Goal: Task Accomplishment & Management: Use online tool/utility

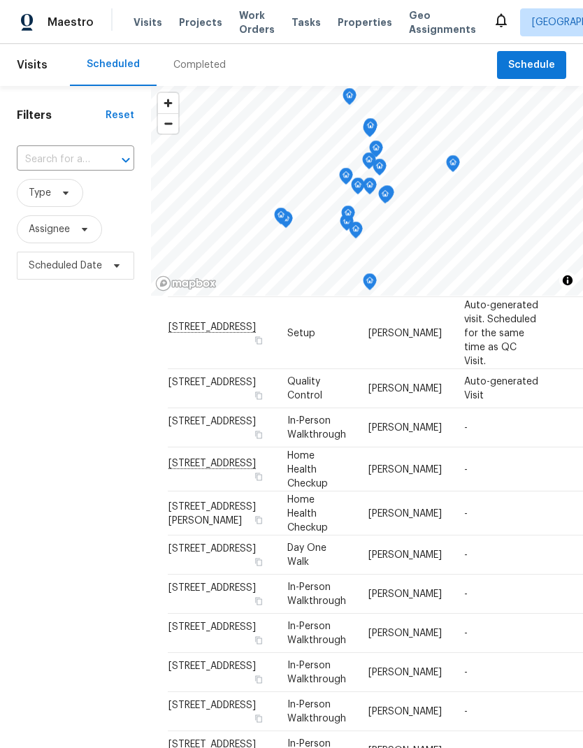
scroll to position [90, 0]
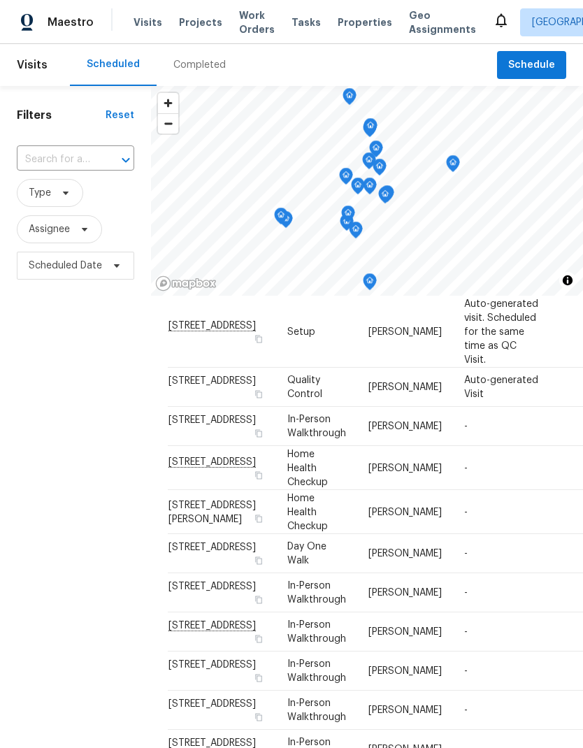
click at [0, 0] on icon at bounding box center [0, 0] width 0 height 0
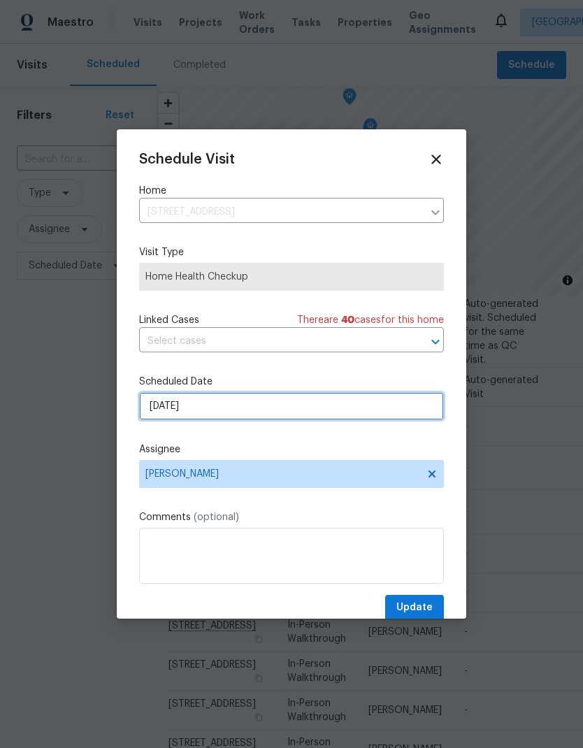
click at [244, 418] on input "8/25/2025" at bounding box center [291, 406] width 305 height 28
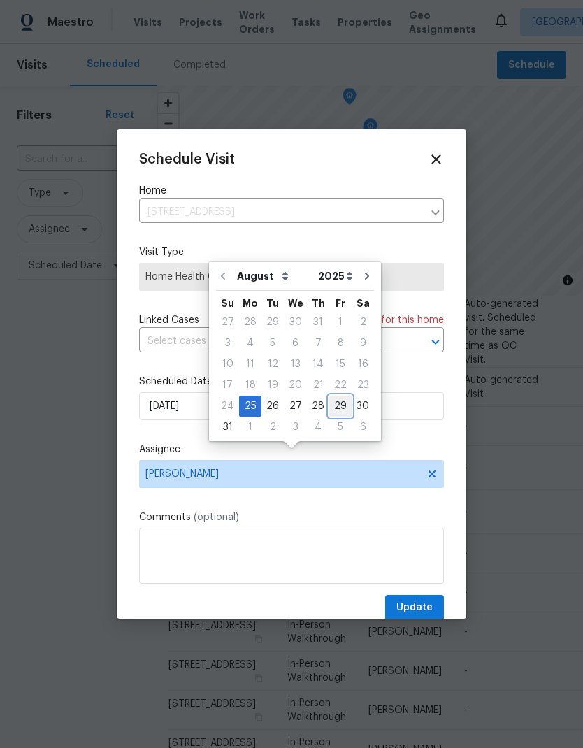
click at [334, 396] on div "29" at bounding box center [340, 406] width 22 height 20
type input "8/29/2025"
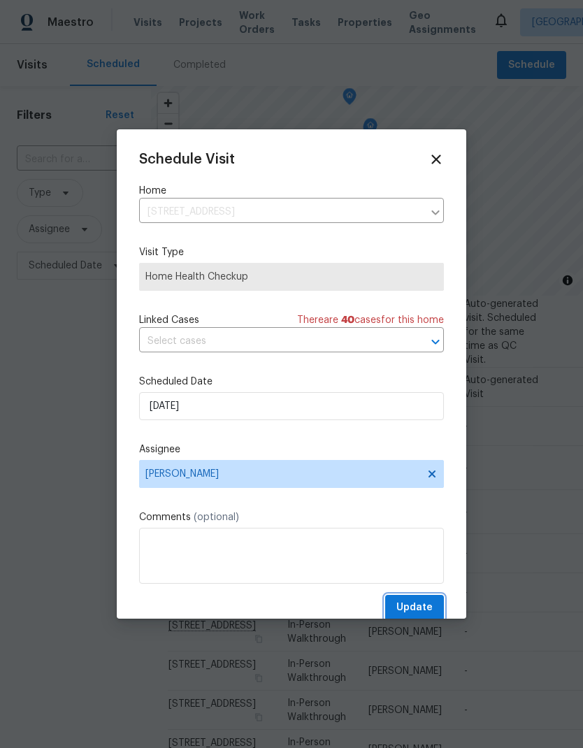
click at [423, 609] on span "Update" at bounding box center [414, 607] width 36 height 17
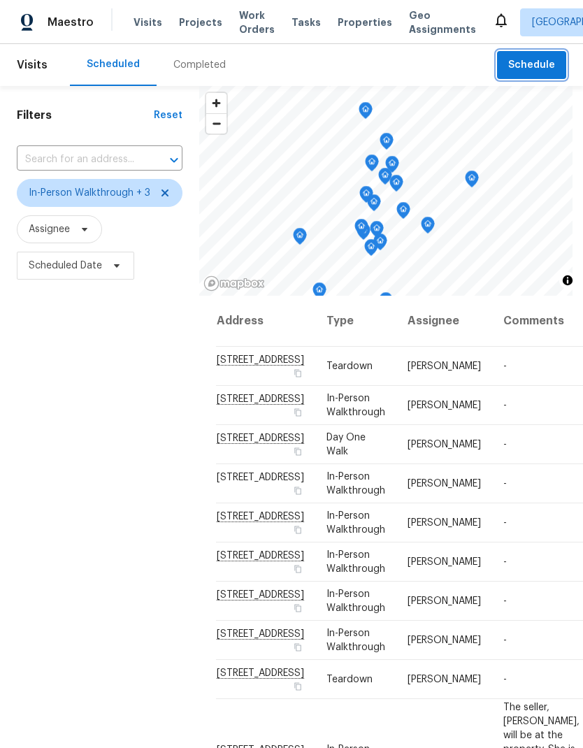
click at [543, 66] on span "Schedule" at bounding box center [531, 65] width 47 height 17
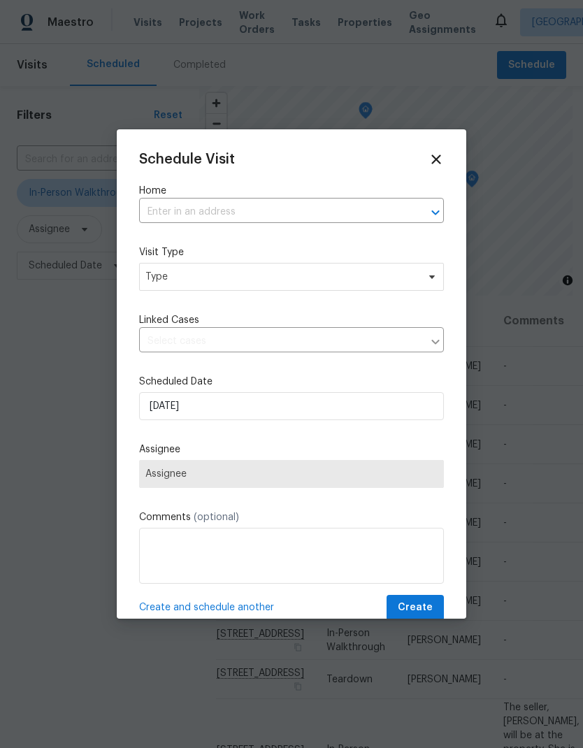
click at [249, 210] on input "text" at bounding box center [272, 212] width 266 height 22
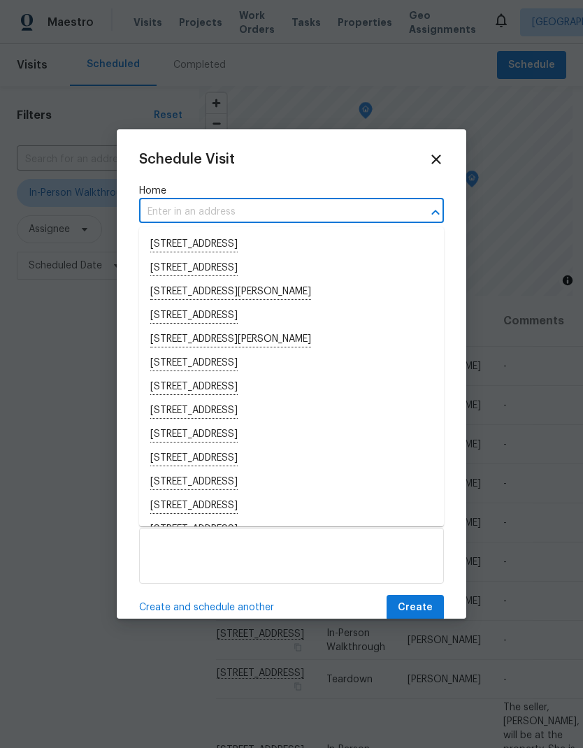
click at [220, 217] on input "text" at bounding box center [272, 212] width 266 height 22
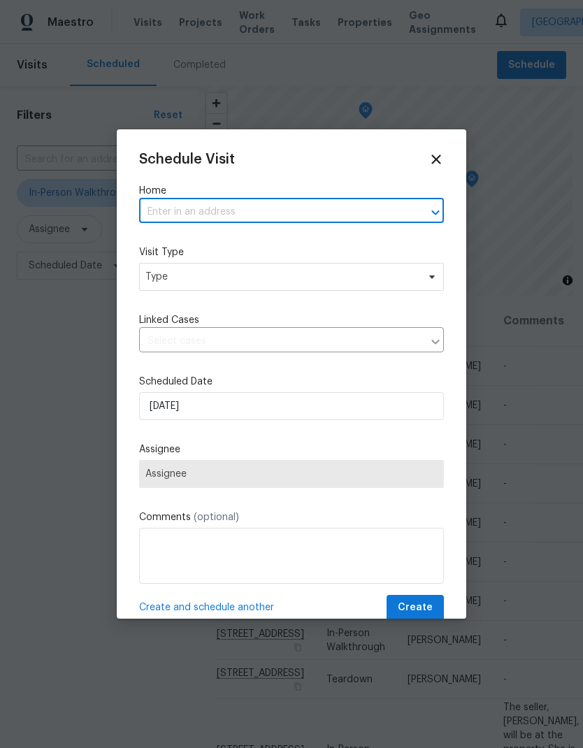
paste input "2376 Alta Garden Ln # 29B Sacramento CA 95825"
type input "2376 Alta Garden Ln"
click at [303, 241] on li "2376 Alta Garden Ln # 29B, Sacramento, CA 95825" at bounding box center [291, 245] width 305 height 24
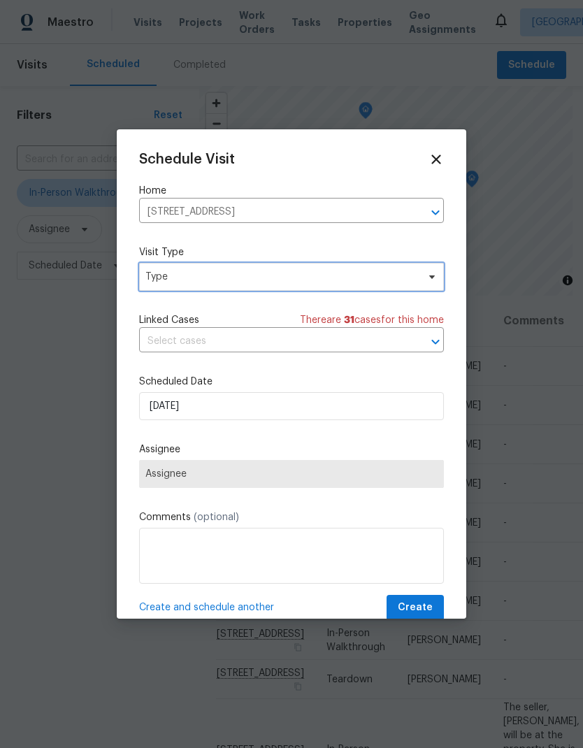
click at [275, 290] on span "Type" at bounding box center [291, 277] width 305 height 28
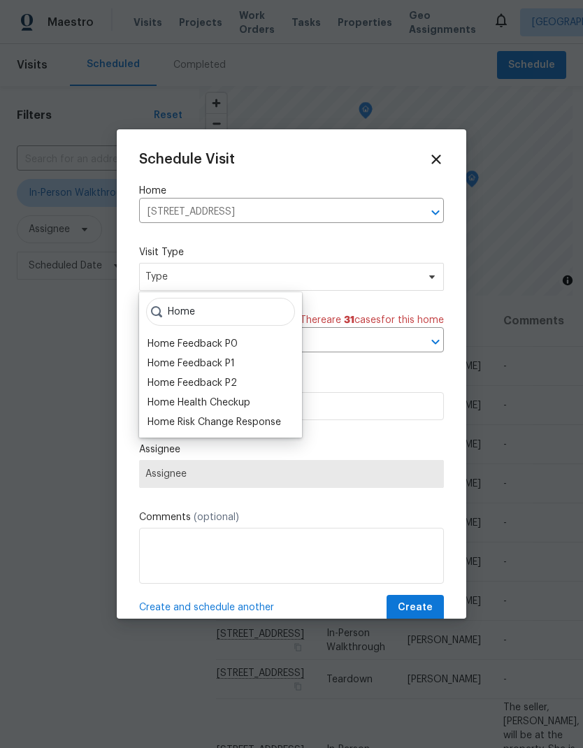
type input "Home"
click at [247, 403] on div "Home Health Checkup" at bounding box center [198, 402] width 103 height 14
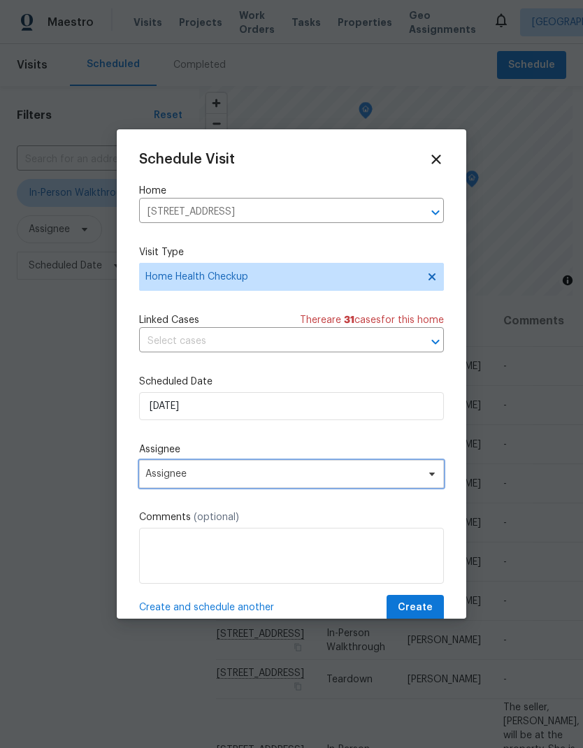
click at [303, 477] on span "Assignee" at bounding box center [282, 473] width 274 height 11
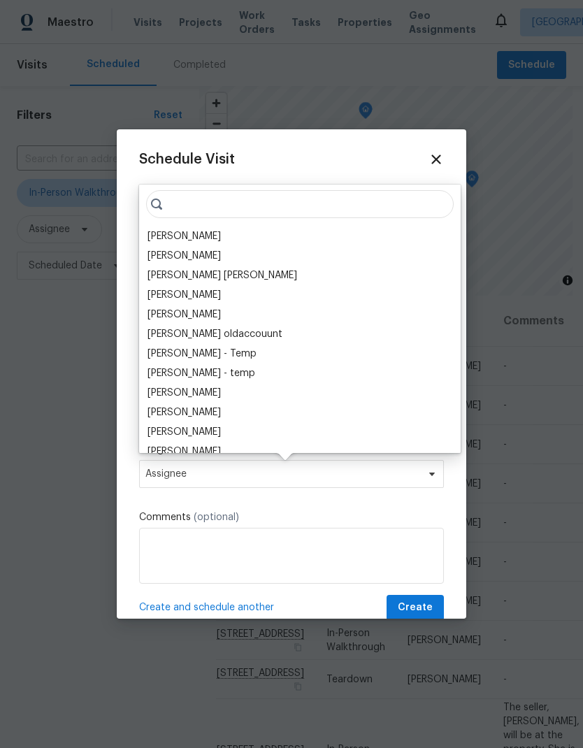
click at [198, 238] on div "[PERSON_NAME]" at bounding box center [183, 236] width 73 height 14
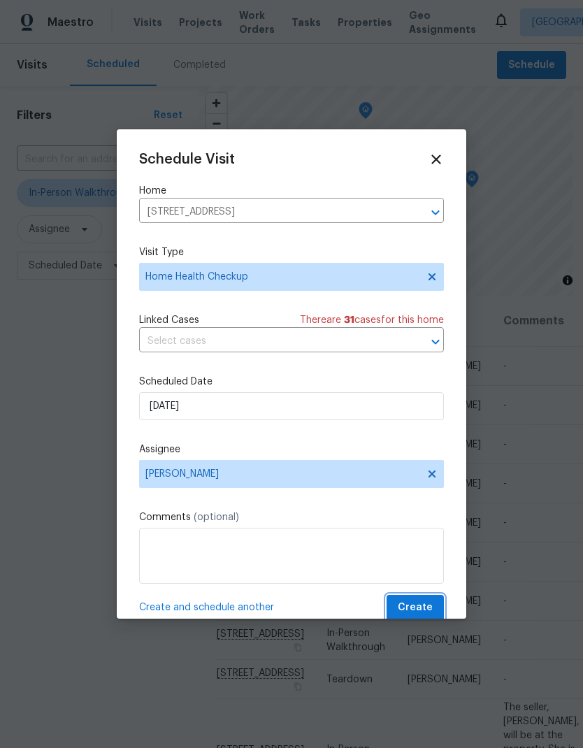
click at [428, 612] on span "Create" at bounding box center [415, 607] width 35 height 17
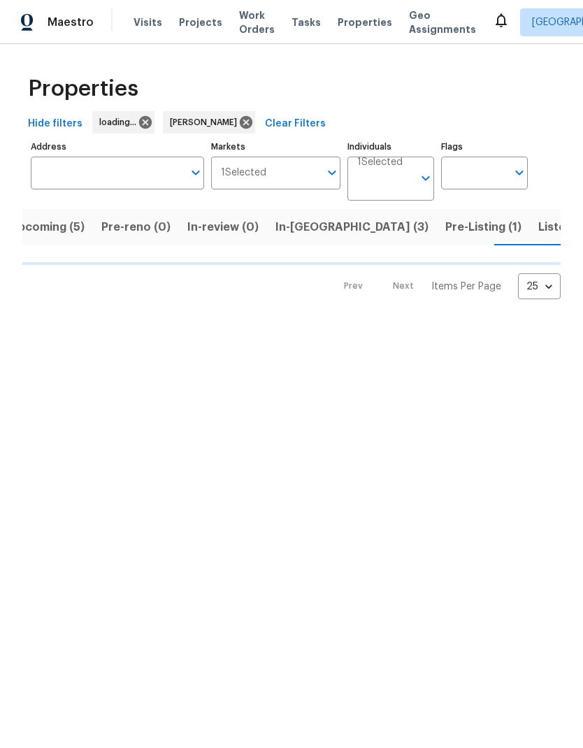
scroll to position [0, 24]
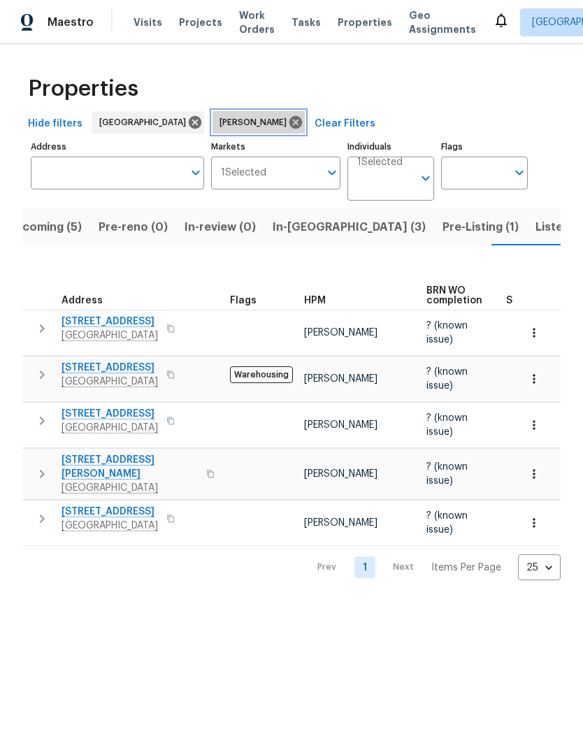
click at [289, 119] on icon at bounding box center [295, 122] width 13 height 13
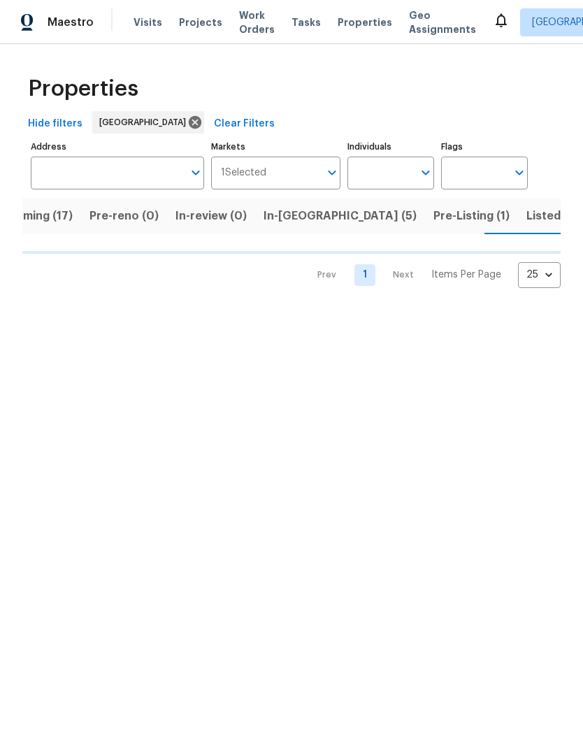
scroll to position [0, 38]
click at [390, 172] on input "Individuals" at bounding box center [380, 173] width 66 height 33
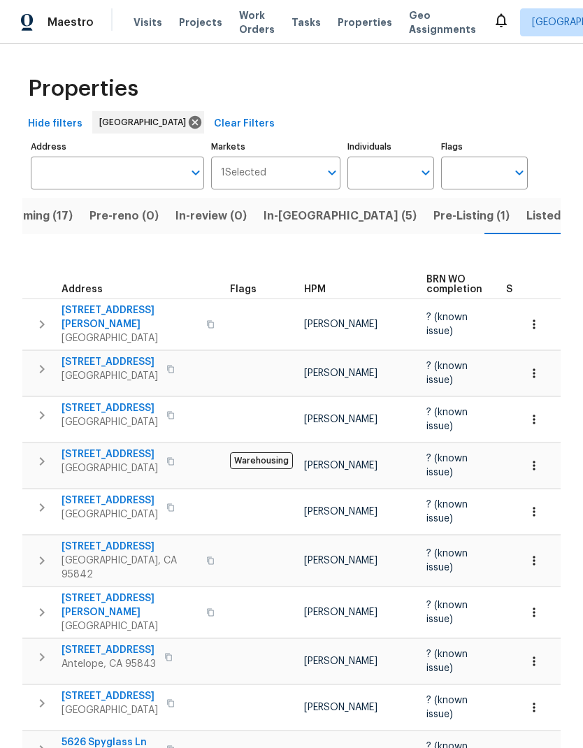
click at [107, 643] on span "4034 Beaver Creek Ct" at bounding box center [108, 650] width 94 height 14
click at [400, 171] on input "Individuals" at bounding box center [380, 173] width 66 height 33
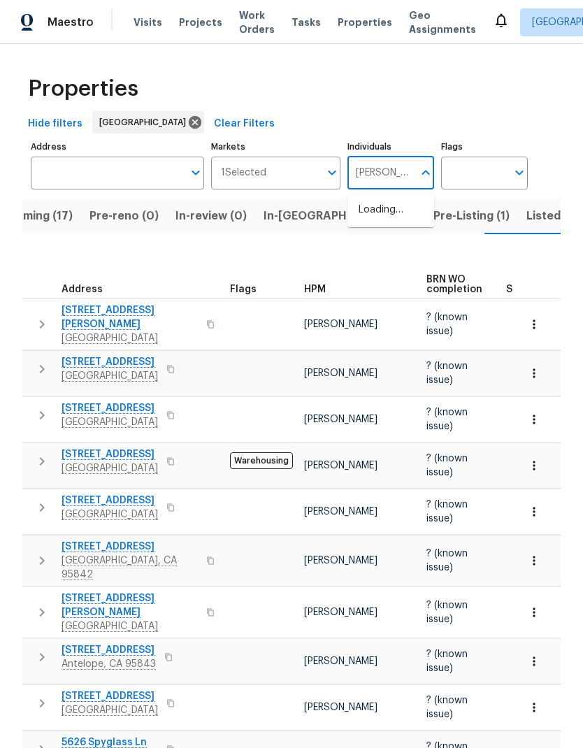
type input "Marcos reyes"
click at [407, 221] on li "[PERSON_NAME]" at bounding box center [390, 217] width 64 height 29
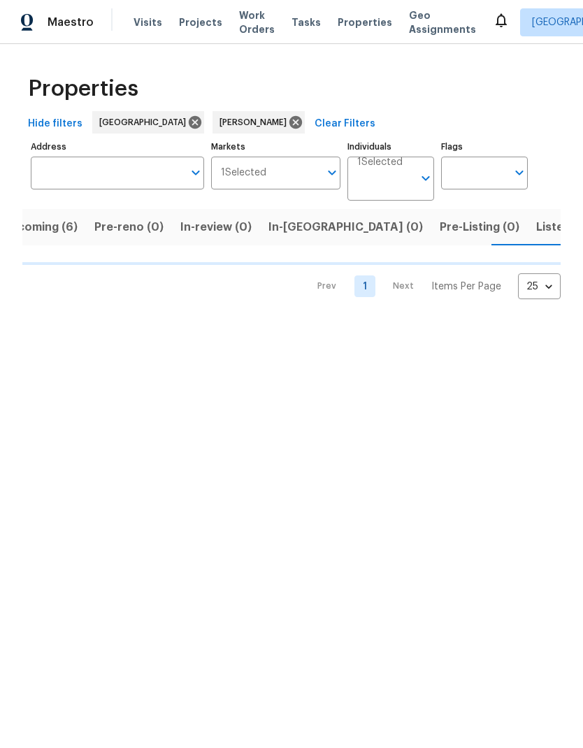
scroll to position [0, 29]
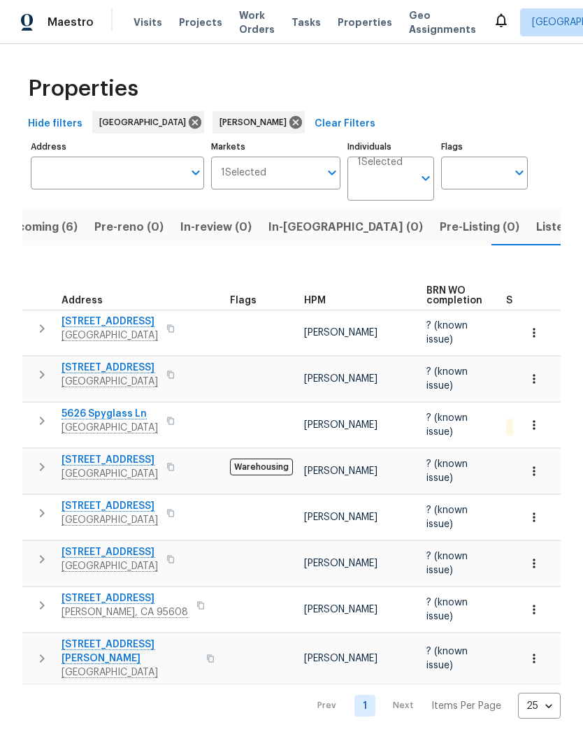
click at [536, 232] on span "Listed (10)" at bounding box center [565, 227] width 59 height 20
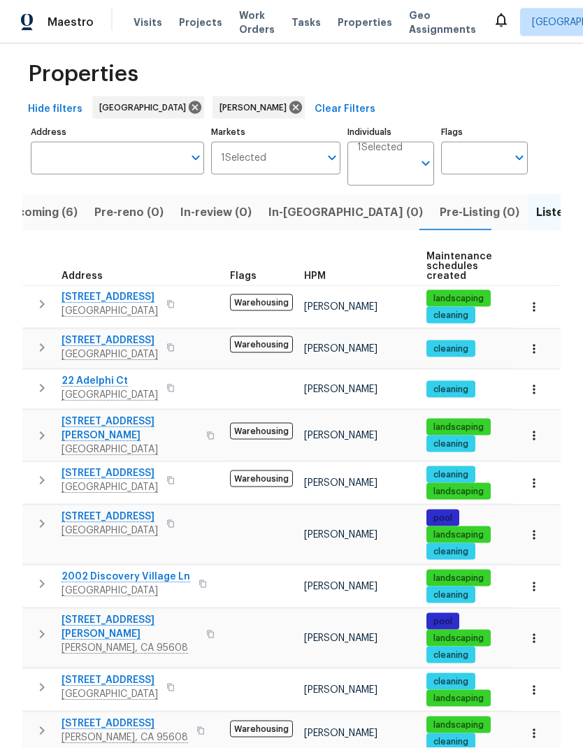
scroll to position [56, 0]
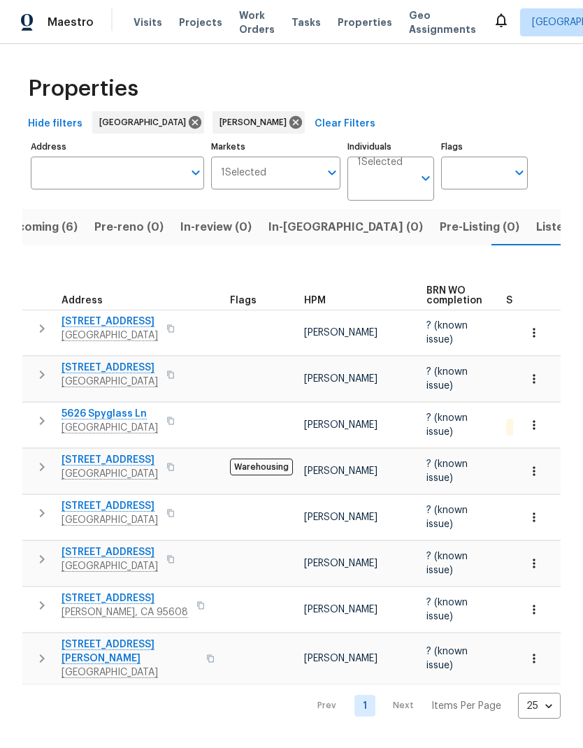
click at [179, 332] on button "button" at bounding box center [170, 329] width 17 height 20
click at [174, 333] on icon "button" at bounding box center [170, 329] width 7 height 8
